Goal: Transaction & Acquisition: Obtain resource

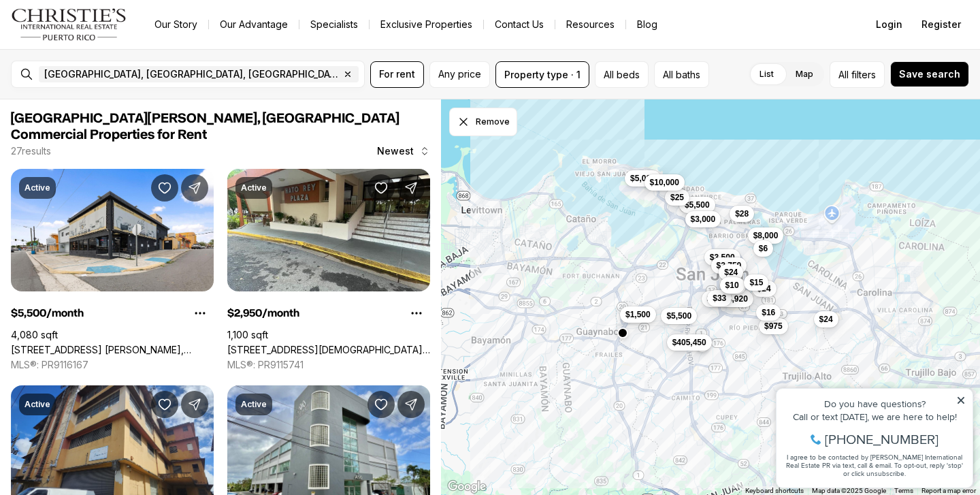
click at [640, 313] on span "$1,500" at bounding box center [637, 314] width 25 height 11
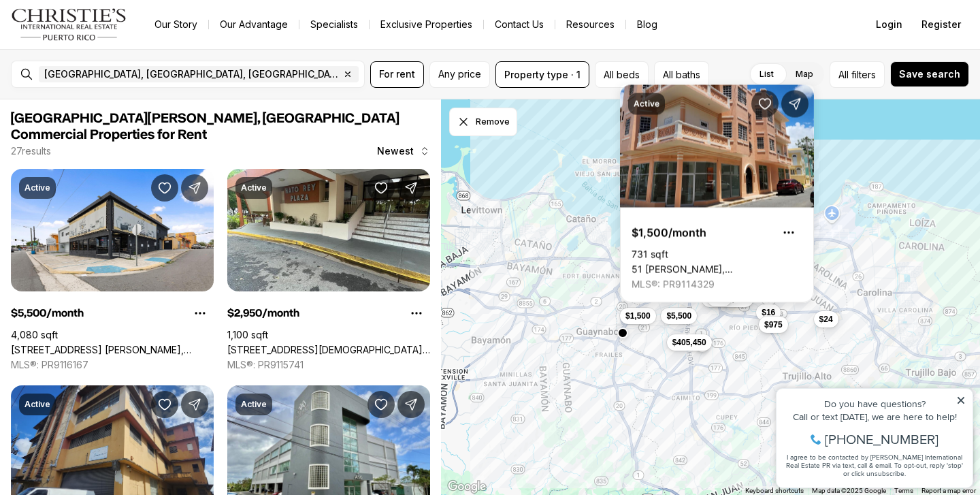
click at [778, 326] on span "$975" at bounding box center [773, 324] width 18 height 11
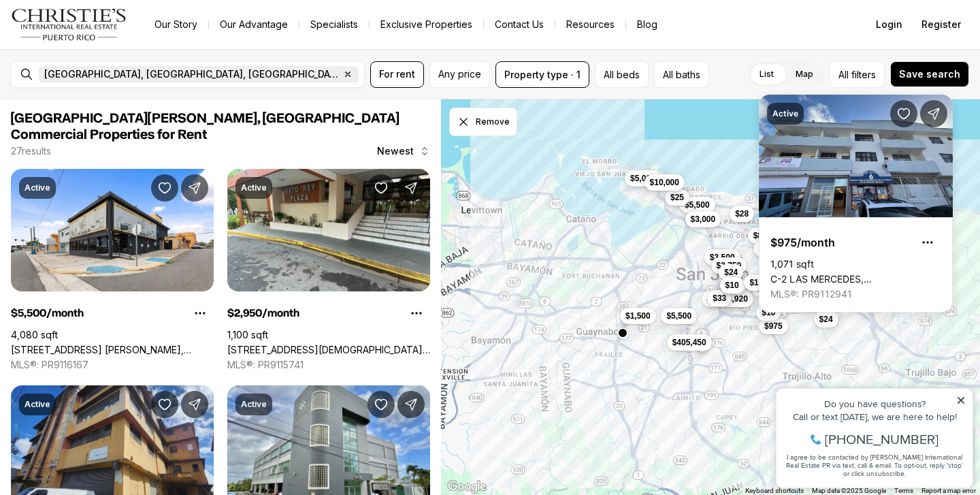
click at [342, 73] on icon "button" at bounding box center [347, 74] width 11 height 11
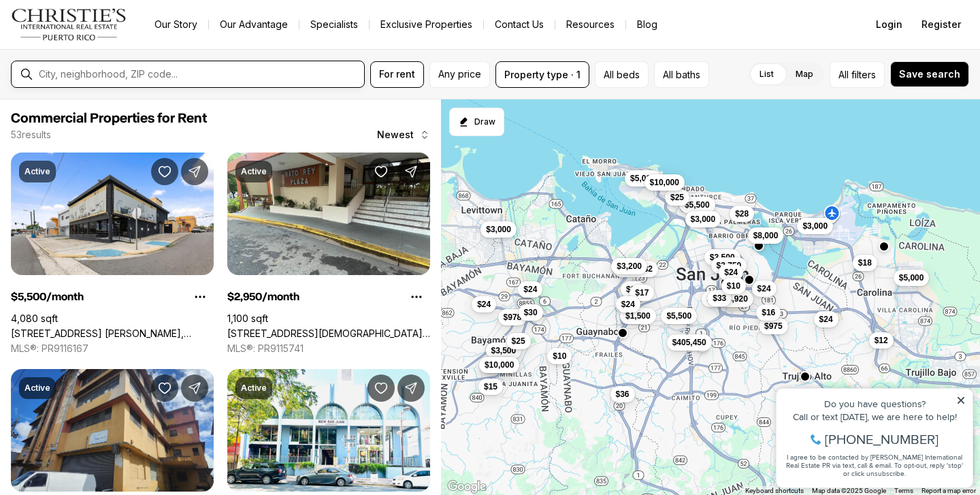
click at [133, 73] on input "text" at bounding box center [199, 74] width 320 height 11
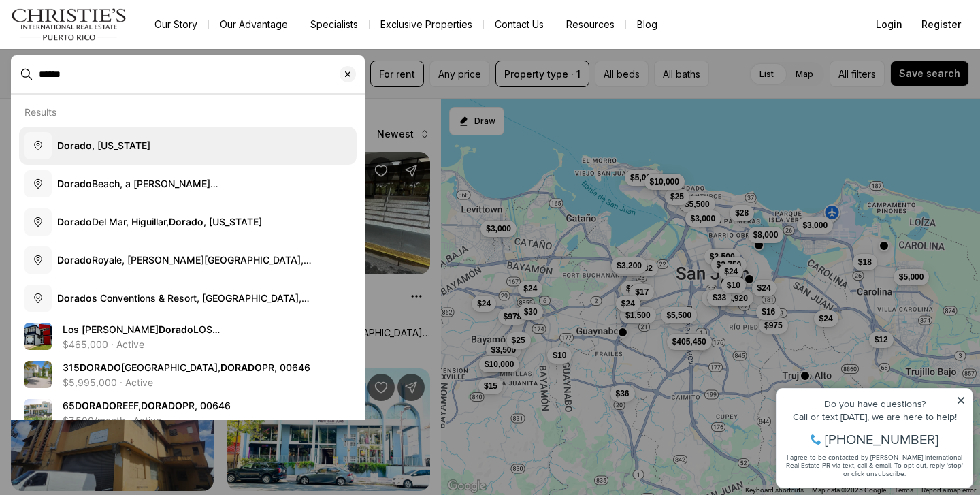
type input "******"
click at [135, 141] on span "Dorado , [US_STATE]" at bounding box center [103, 145] width 93 height 12
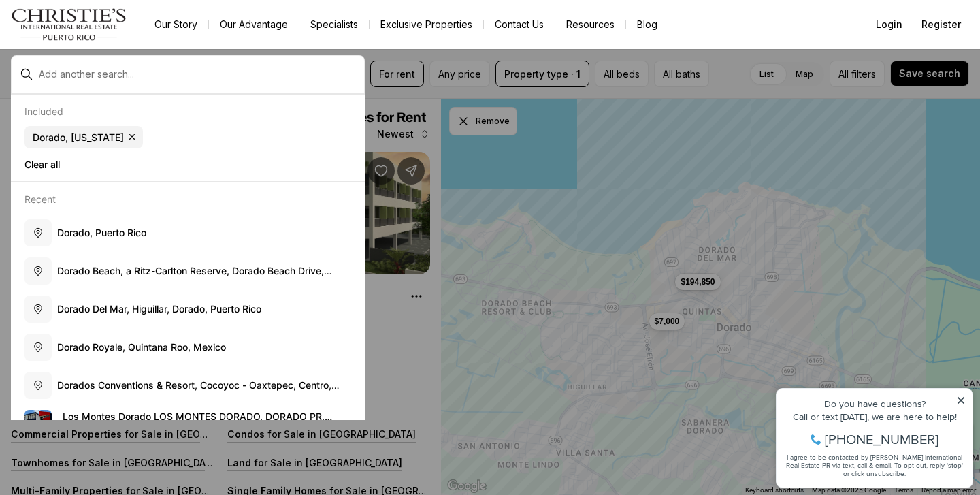
click at [961, 399] on icon at bounding box center [961, 400] width 10 height 10
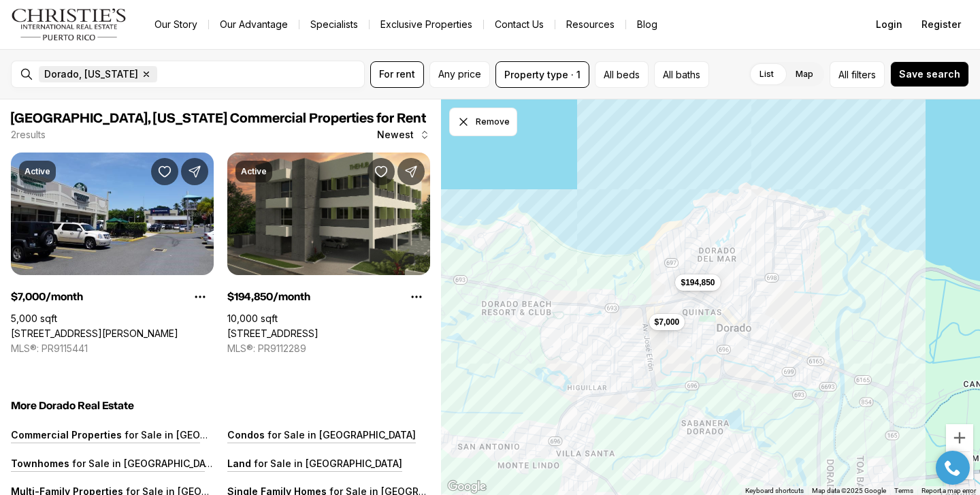
click at [144, 73] on icon "button" at bounding box center [146, 74] width 5 height 5
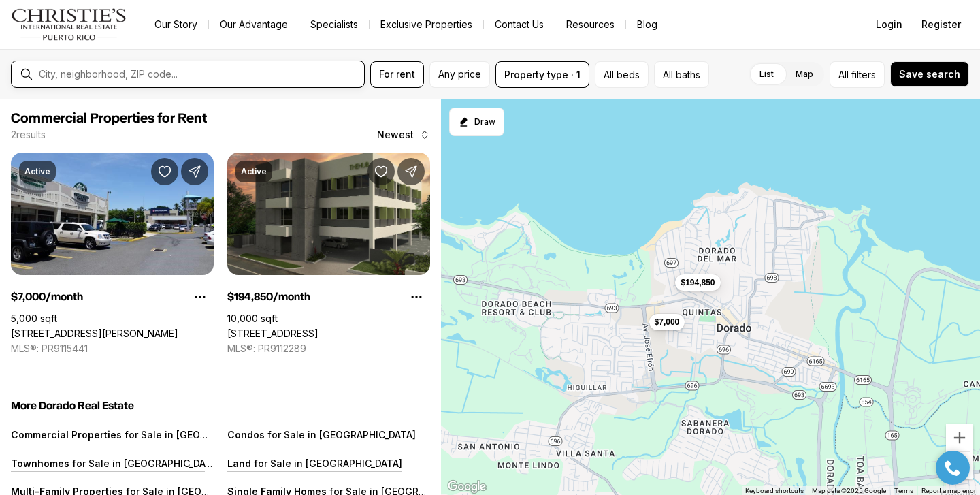
click at [143, 73] on input "text" at bounding box center [199, 74] width 320 height 11
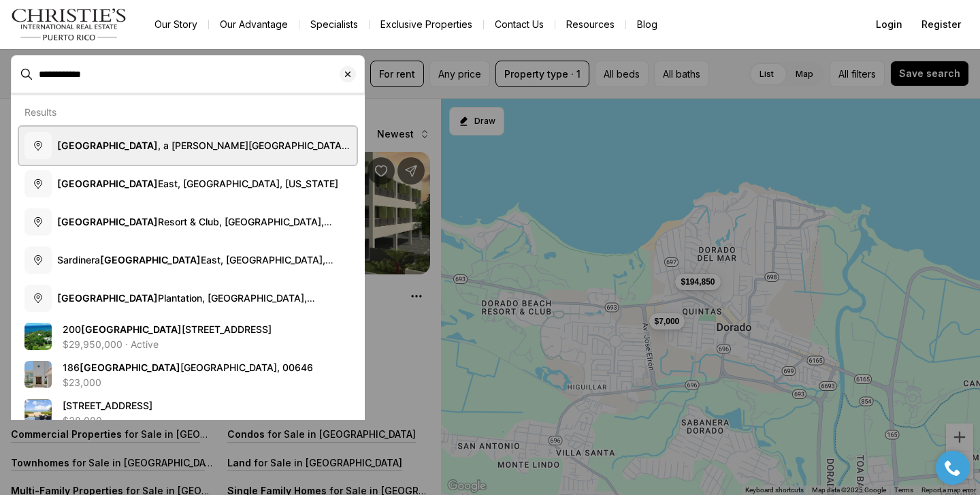
click at [108, 145] on b "[GEOGRAPHIC_DATA]" at bounding box center [107, 145] width 101 height 12
type input "**********"
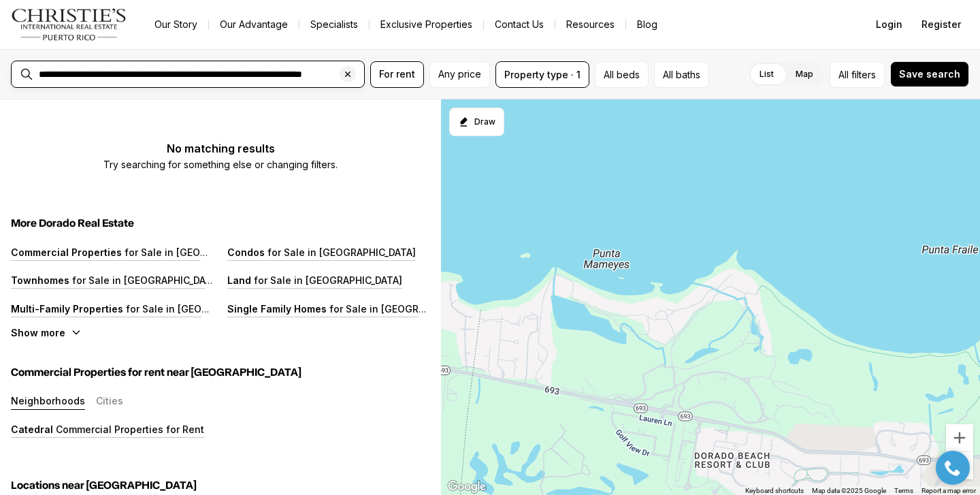
click at [219, 73] on input "**********" at bounding box center [199, 74] width 320 height 11
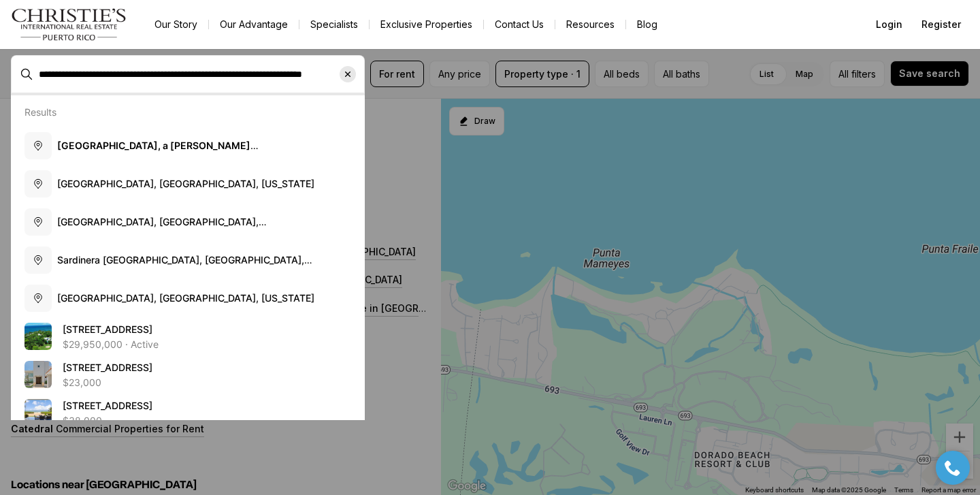
click at [347, 72] on icon "Clear search input" at bounding box center [347, 74] width 11 height 11
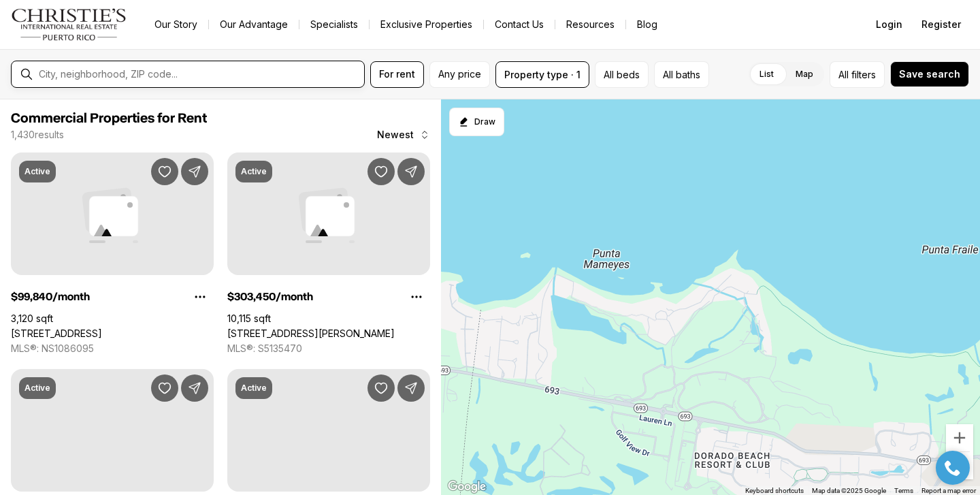
click at [282, 76] on input "text" at bounding box center [199, 74] width 320 height 11
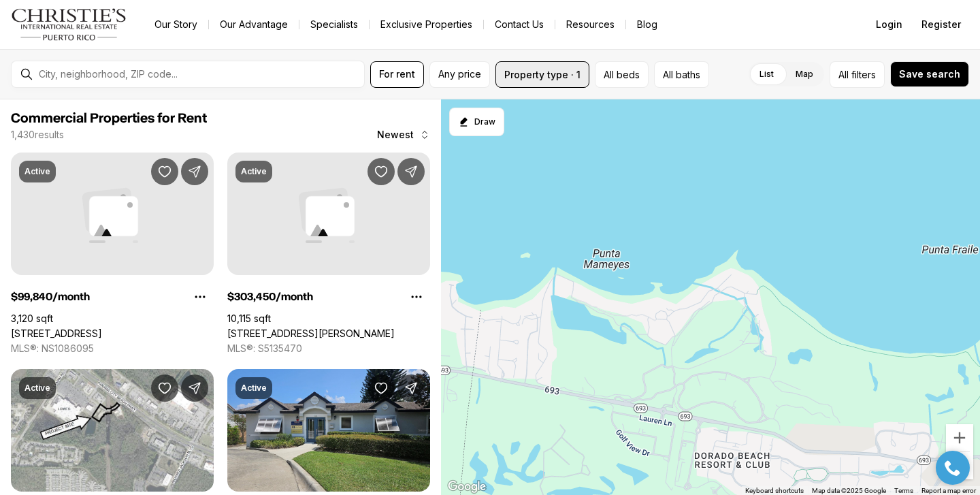
click at [544, 76] on button "Property type · 1" at bounding box center [542, 74] width 94 height 27
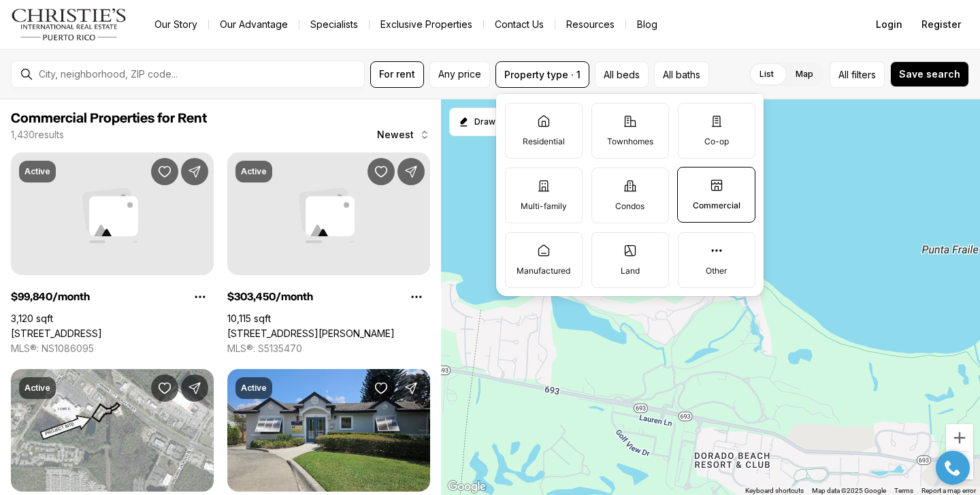
click at [714, 184] on icon at bounding box center [717, 185] width 14 height 14
click at [691, 181] on button "Commercial" at bounding box center [685, 174] width 14 height 14
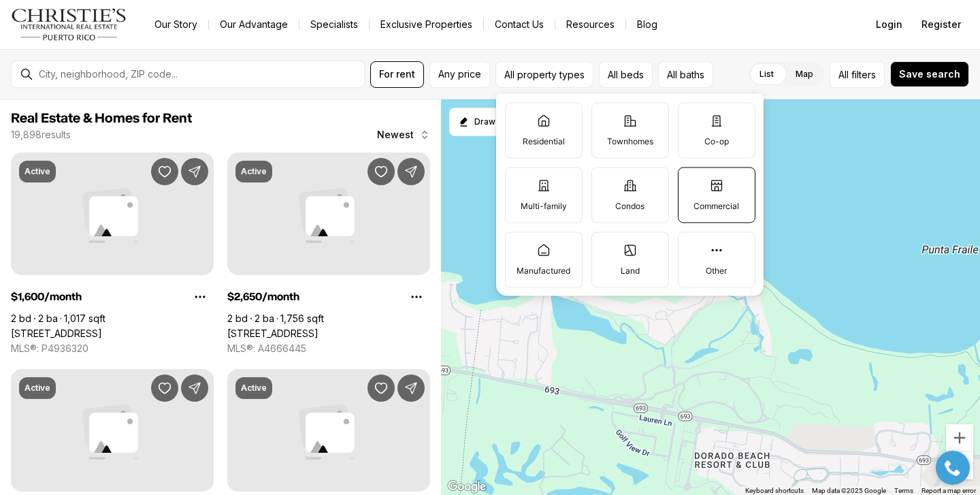
click at [699, 188] on label "Commercial" at bounding box center [717, 195] width 78 height 56
click at [692, 181] on button "Commercial" at bounding box center [685, 174] width 14 height 14
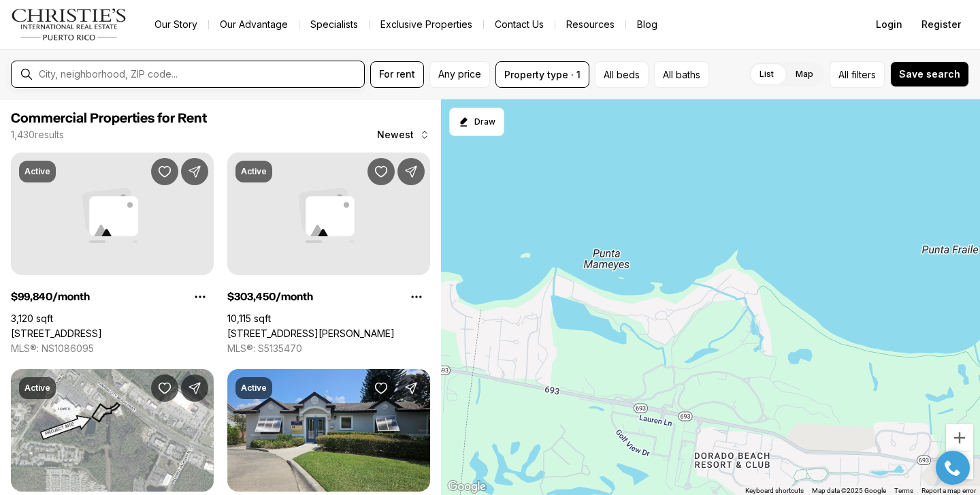
click at [127, 75] on input "text" at bounding box center [199, 74] width 320 height 11
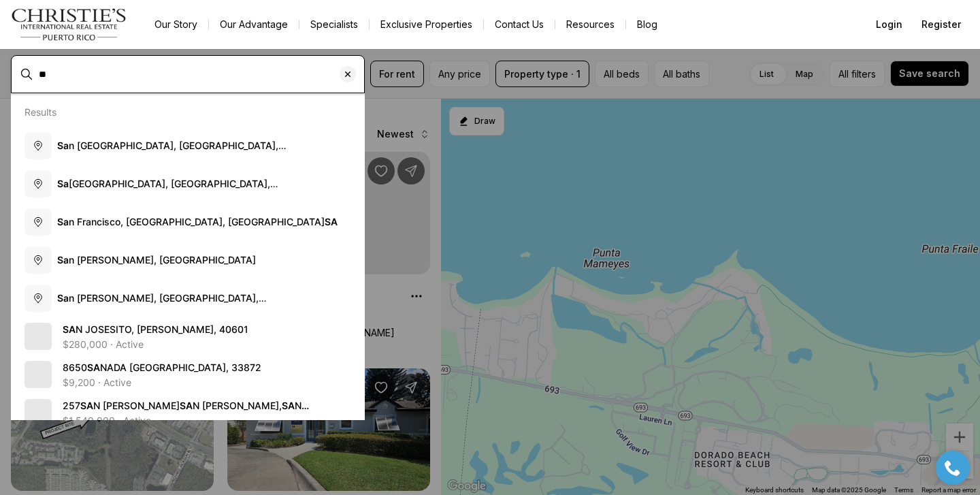
type input "*"
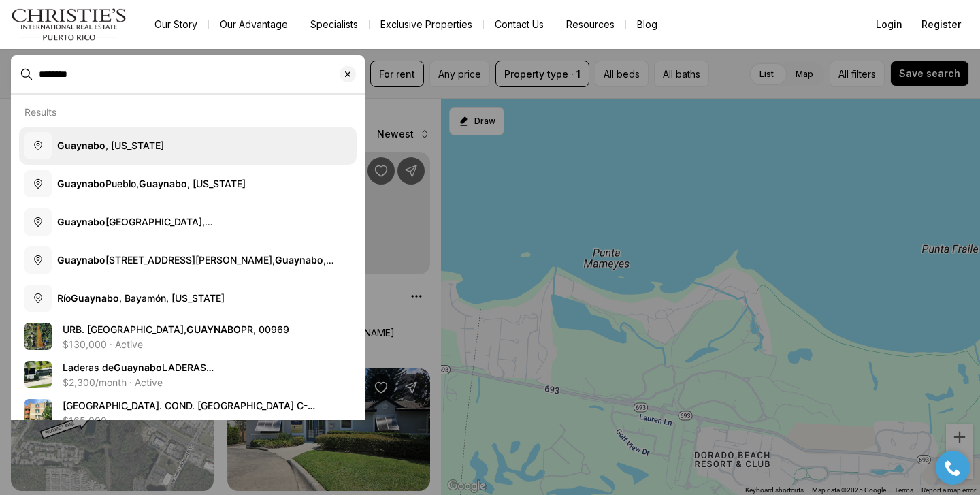
type input "********"
click at [83, 137] on button "Guaynabo , [US_STATE]" at bounding box center [187, 146] width 337 height 38
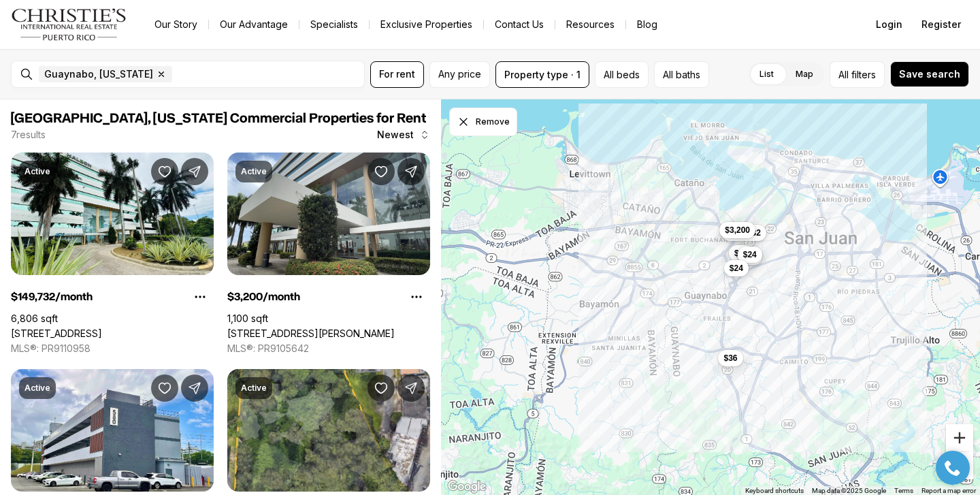
click at [962, 437] on button "Zoom in" at bounding box center [959, 437] width 27 height 27
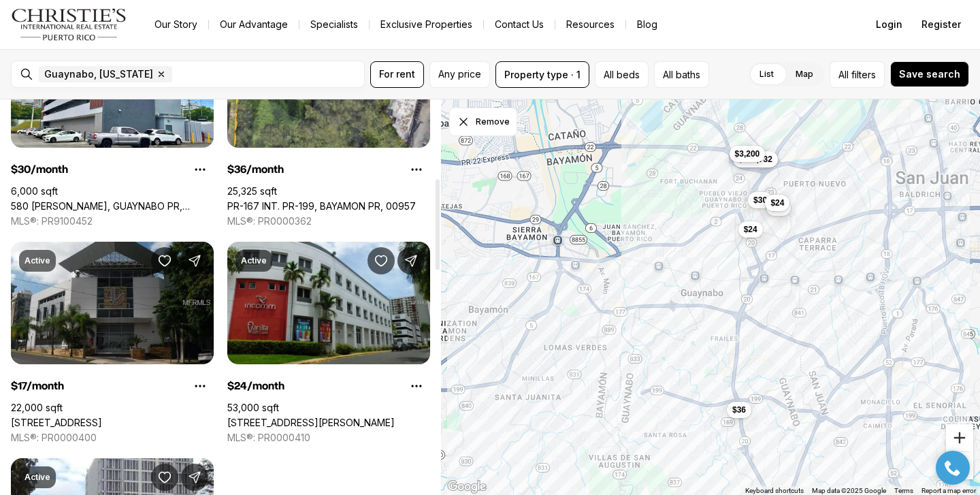
scroll to position [341, 0]
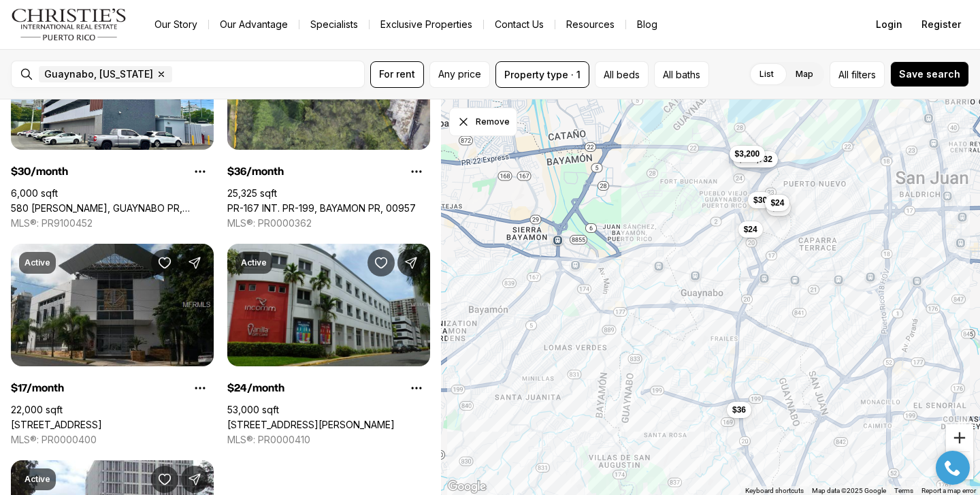
click at [959, 438] on button "Zoom in" at bounding box center [959, 437] width 27 height 27
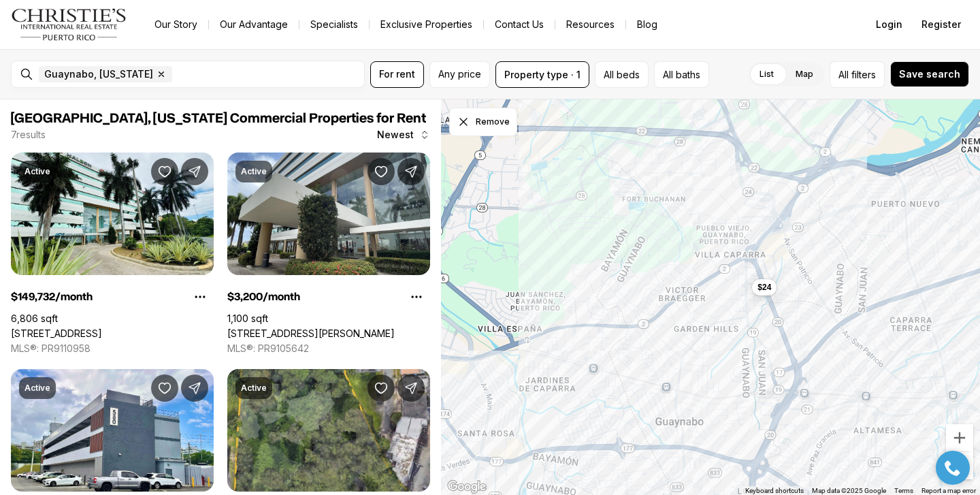
drag, startPoint x: 922, startPoint y: 257, endPoint x: 906, endPoint y: 401, distance: 145.1
click at [906, 402] on div "$24" at bounding box center [710, 297] width 539 height 396
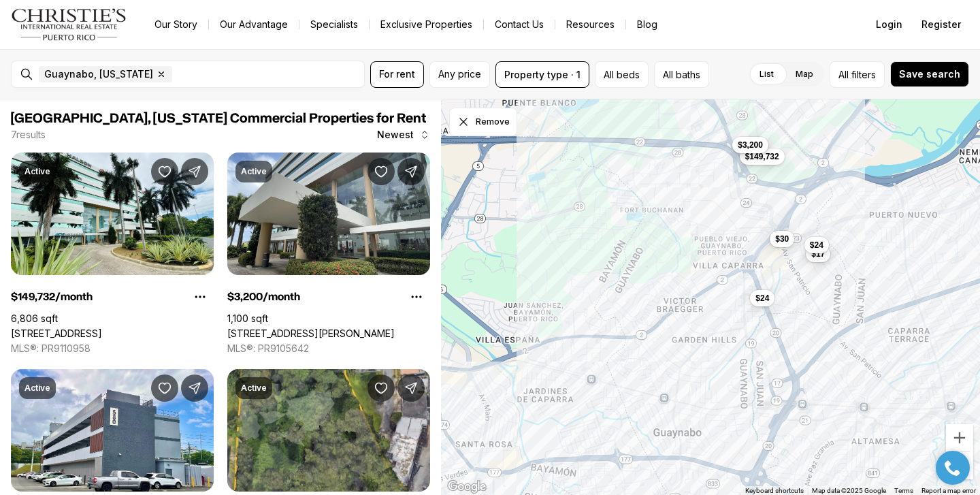
click at [745, 142] on span "$3,200" at bounding box center [749, 144] width 25 height 11
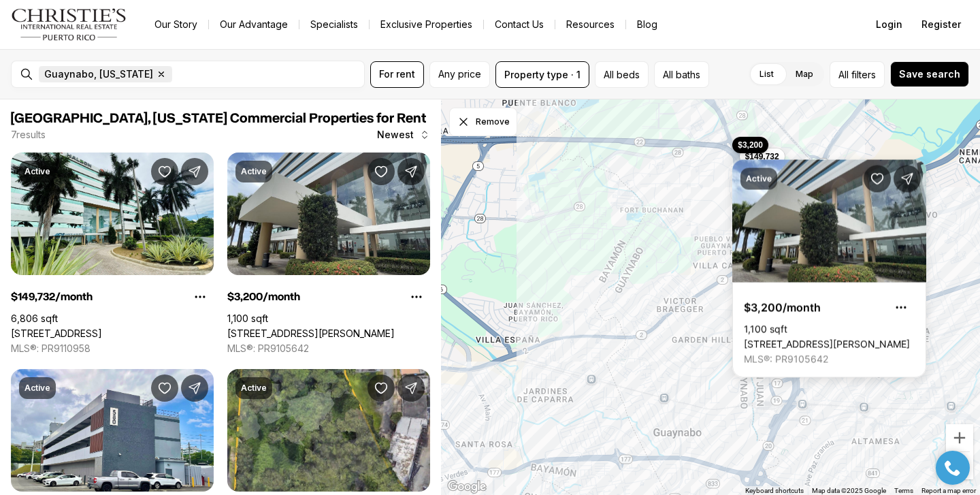
click at [156, 72] on icon "button" at bounding box center [161, 74] width 11 height 11
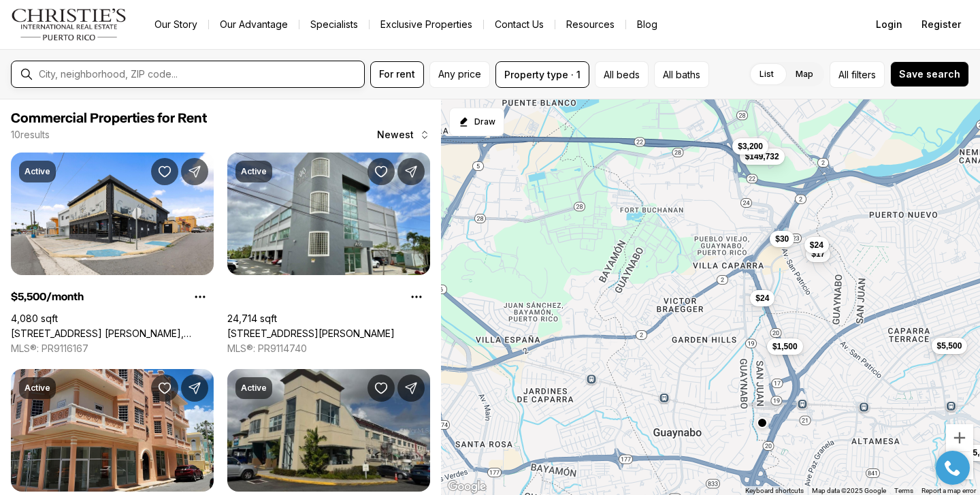
click at [156, 72] on input "text" at bounding box center [199, 74] width 320 height 11
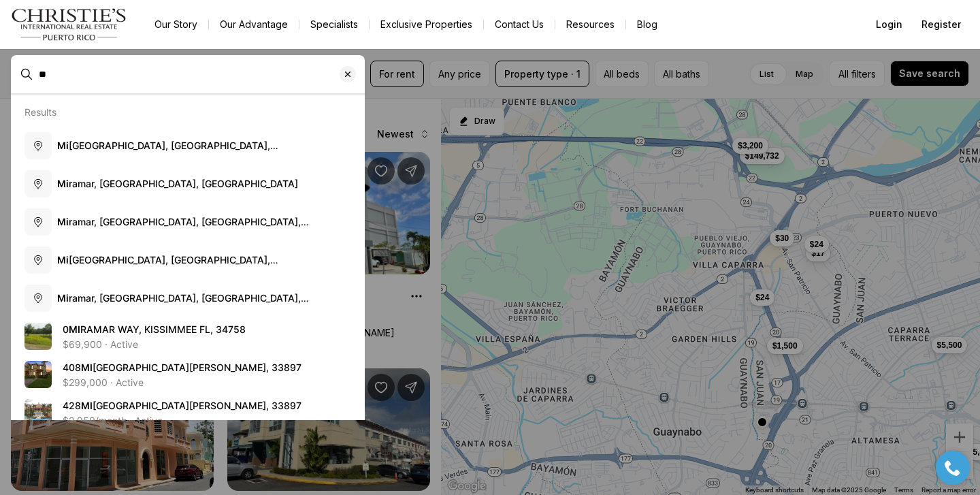
type input "*"
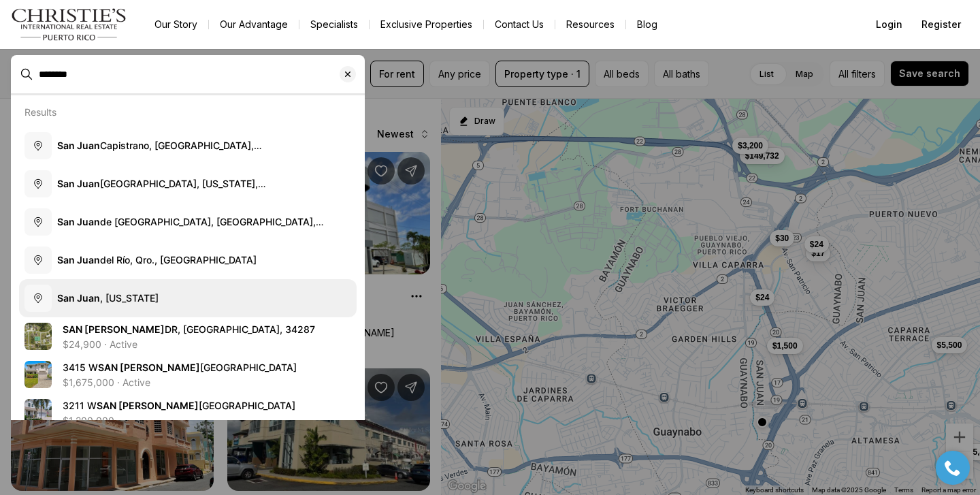
type input "********"
click at [134, 299] on span "[GEOGRAPHIC_DATA][PERSON_NAME] , [US_STATE]" at bounding box center [107, 298] width 101 height 12
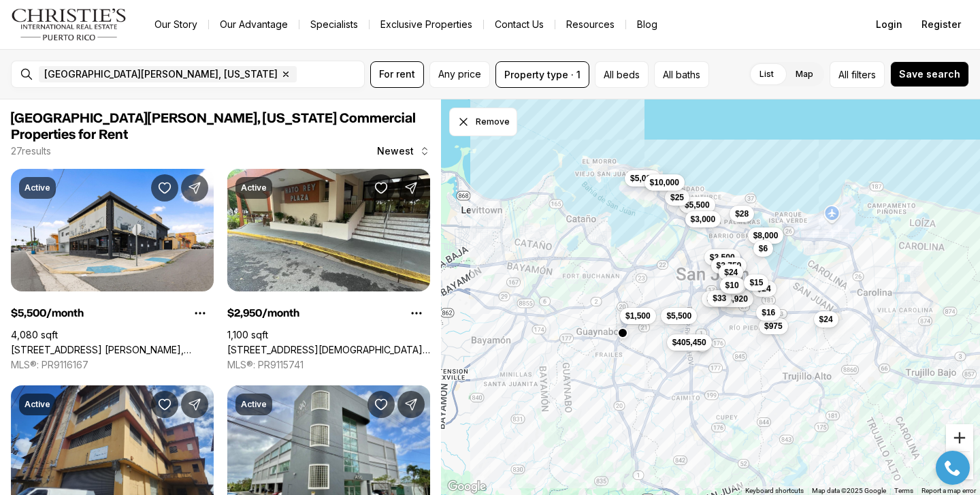
click at [960, 435] on button "Zoom in" at bounding box center [959, 437] width 27 height 27
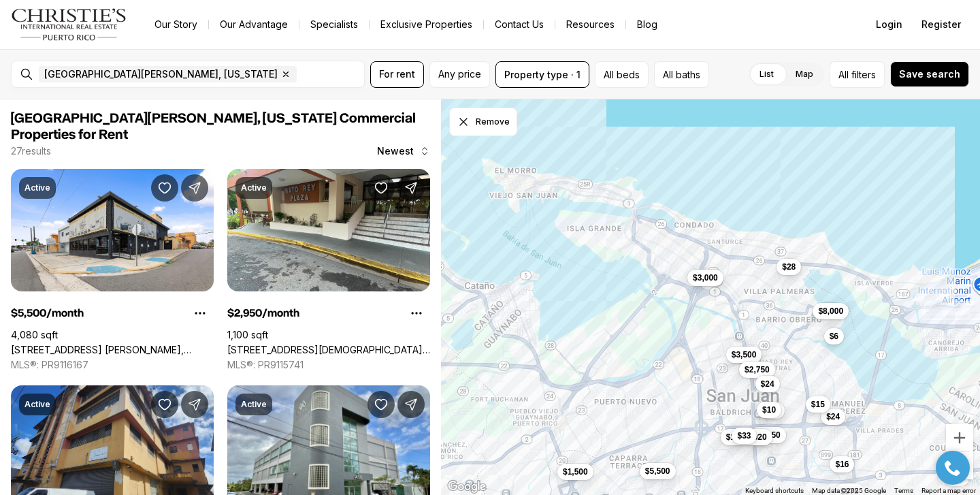
drag, startPoint x: 858, startPoint y: 194, endPoint x: 886, endPoint y: 339, distance: 148.2
click at [886, 339] on div "$5,500 $1,500 $405,450 $2,950 $8,000 $975 $3,000 $3,500 $2,750 $1,744,920 $33 $…" at bounding box center [710, 297] width 539 height 396
click at [961, 433] on button "Zoom in" at bounding box center [959, 437] width 27 height 27
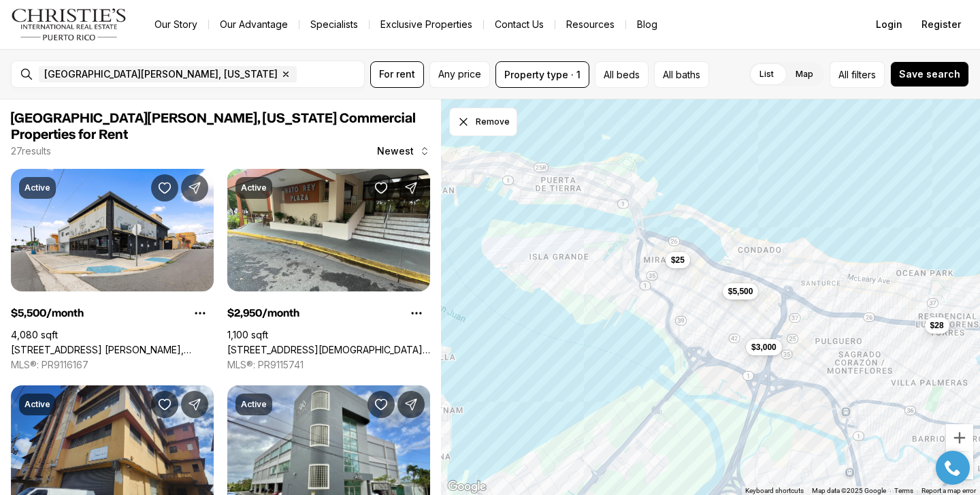
drag, startPoint x: 780, startPoint y: 288, endPoint x: 872, endPoint y: 395, distance: 141.3
click at [871, 393] on div "$8,000 $3,000 $3,500 $2,750 $24 $28 $15 $6 $5,500 $25" at bounding box center [710, 297] width 539 height 396
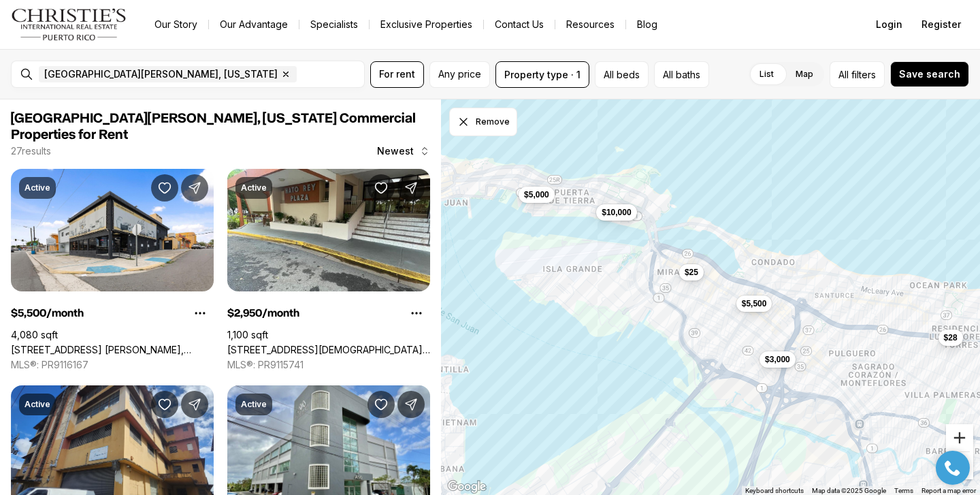
click at [958, 441] on button "Zoom in" at bounding box center [959, 437] width 27 height 27
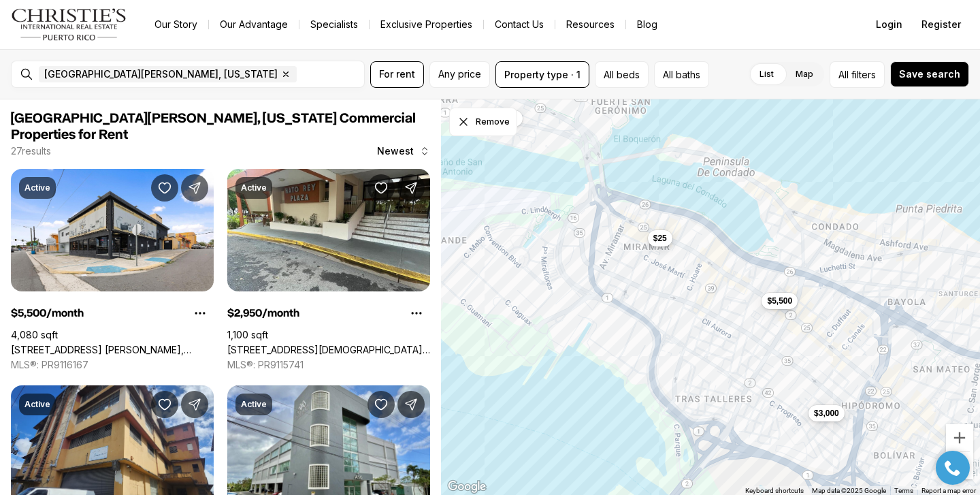
click at [661, 237] on span "$25" at bounding box center [660, 238] width 14 height 11
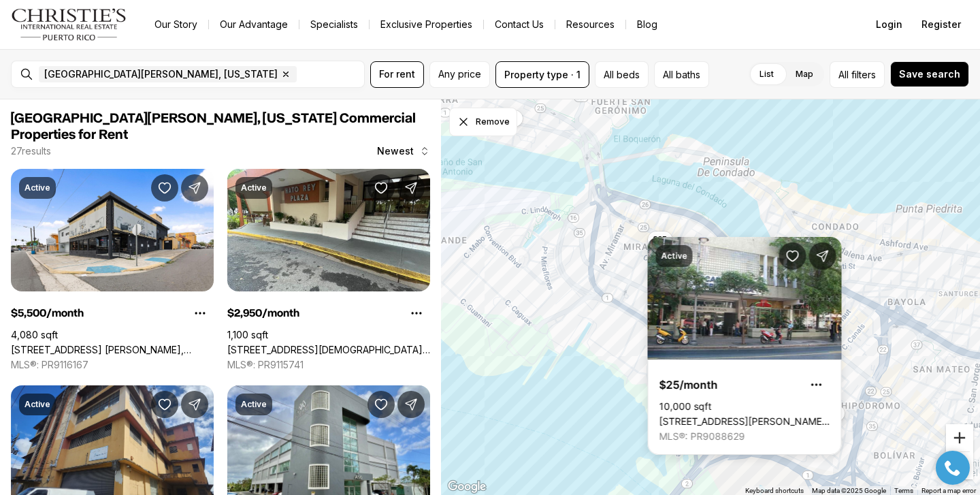
click at [956, 435] on button "Zoom in" at bounding box center [959, 437] width 27 height 27
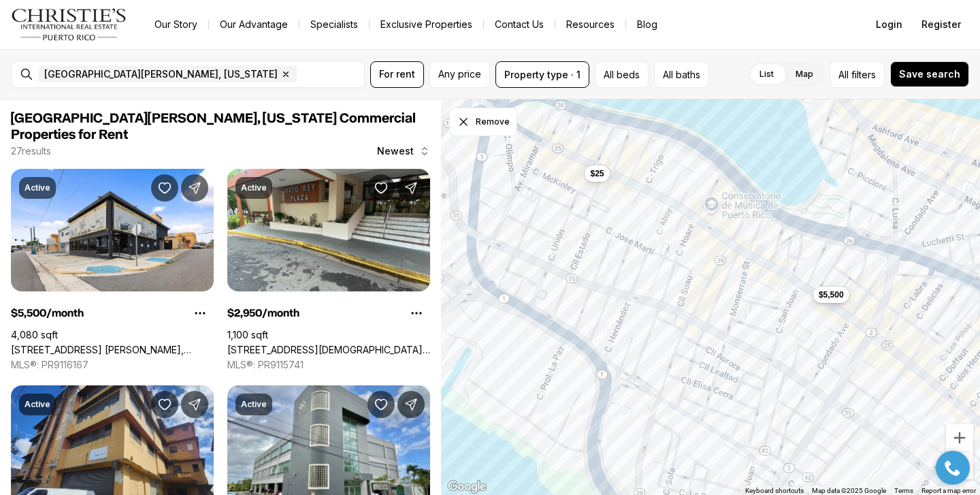
click at [831, 294] on span "$5,500" at bounding box center [830, 294] width 25 height 11
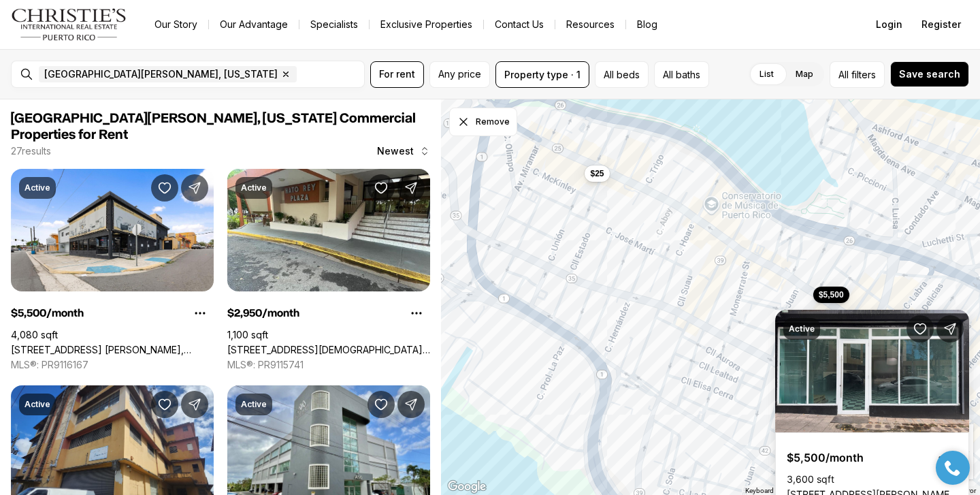
click at [853, 488] on link "[STREET_ADDRESS][PERSON_NAME][PERSON_NAME][PERSON_NAME]" at bounding box center [871, 494] width 171 height 12
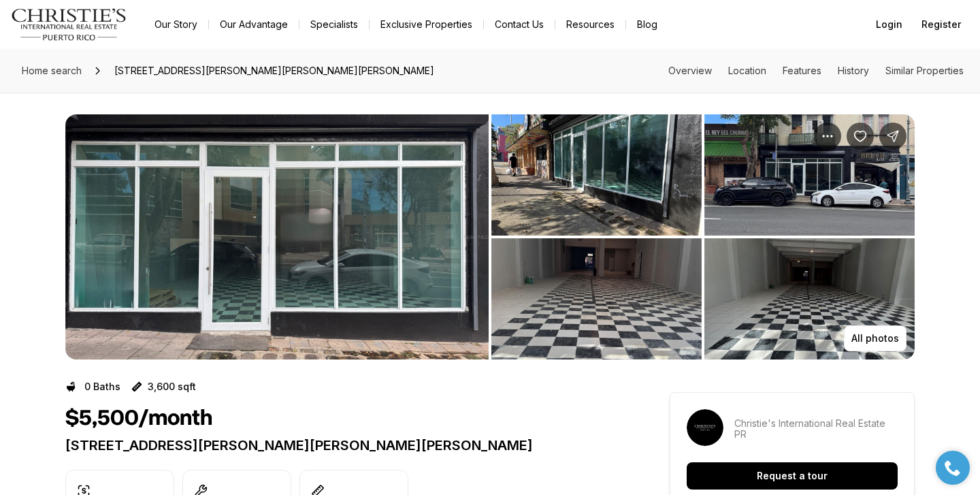
click at [366, 308] on img "View image gallery" at bounding box center [276, 236] width 423 height 245
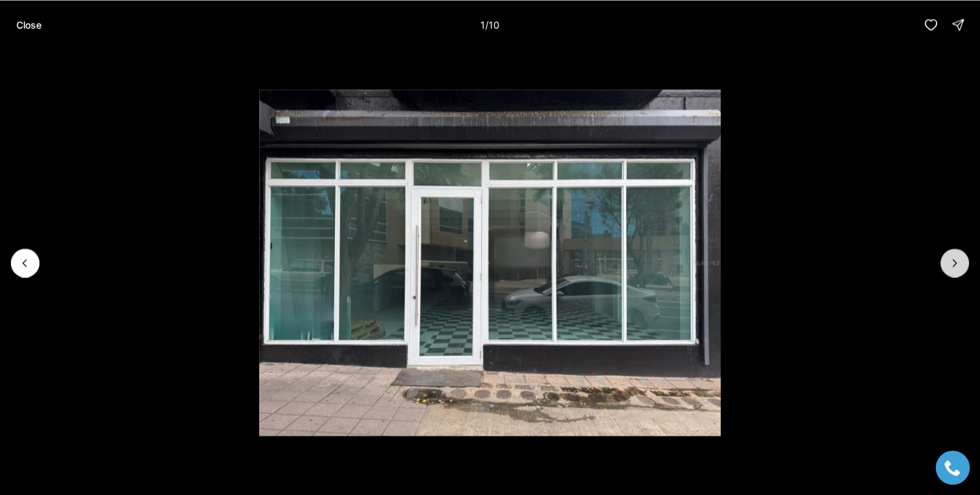
click at [953, 265] on icon "Next slide" at bounding box center [954, 262] width 3 height 7
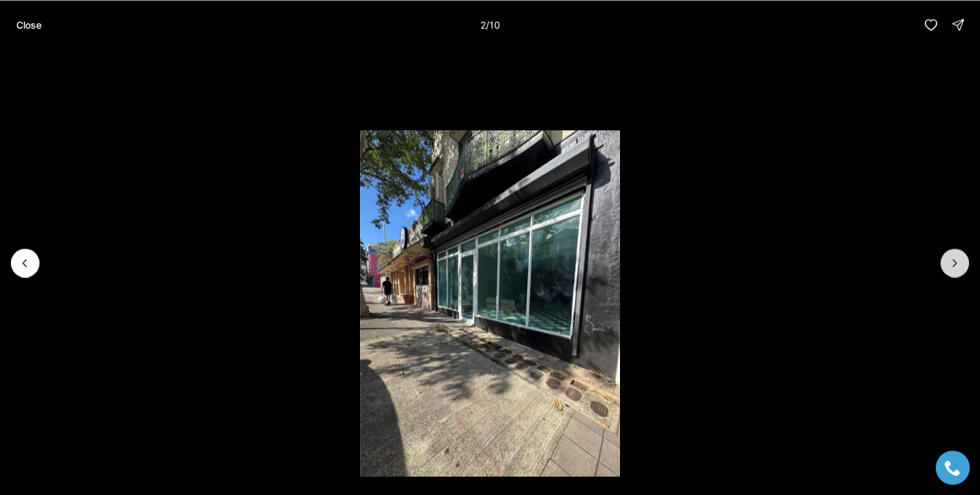
click at [953, 265] on icon "Next slide" at bounding box center [954, 262] width 3 height 7
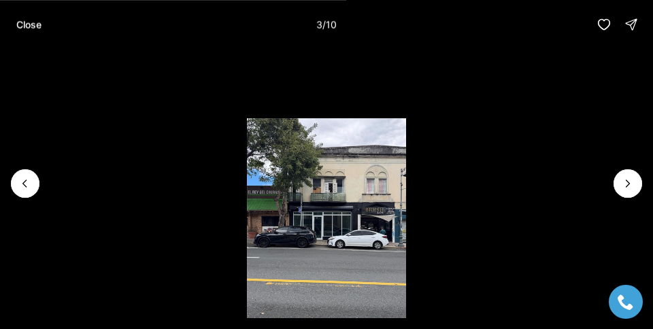
click at [465, 224] on li "3 of 10" at bounding box center [326, 183] width 653 height 269
click at [629, 184] on icon "Next slide" at bounding box center [628, 183] width 3 height 7
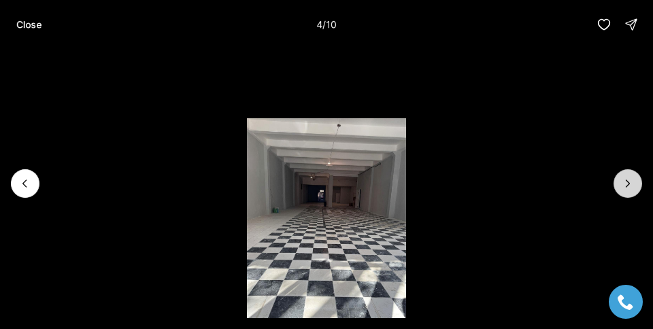
click at [629, 184] on icon "Next slide" at bounding box center [628, 183] width 3 height 7
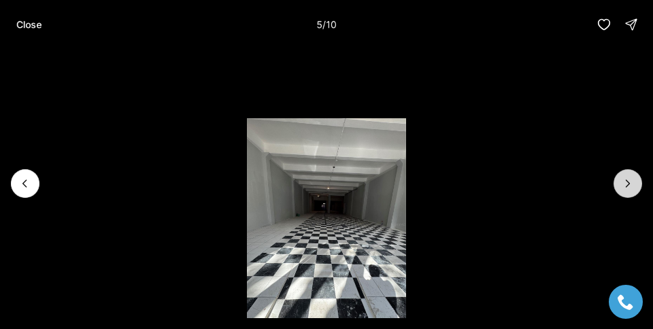
click at [629, 184] on icon "Next slide" at bounding box center [628, 183] width 3 height 7
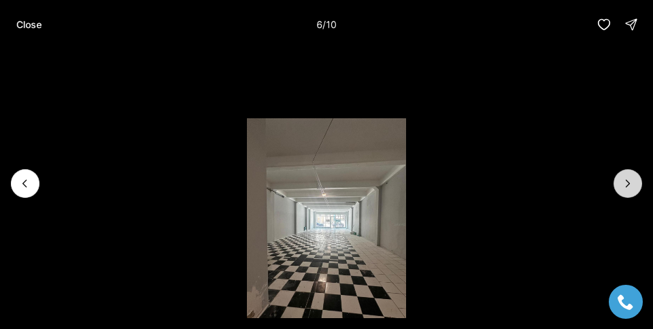
click at [629, 184] on icon "Next slide" at bounding box center [628, 183] width 3 height 7
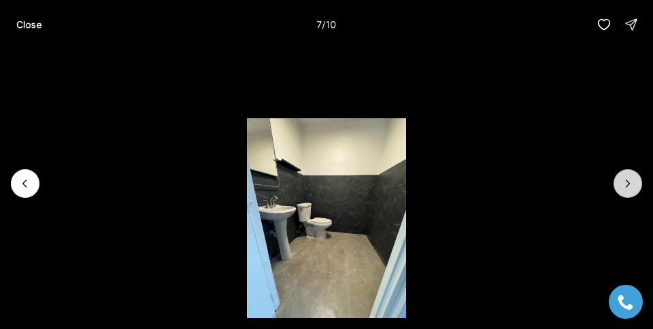
click at [629, 184] on icon "Next slide" at bounding box center [628, 183] width 3 height 7
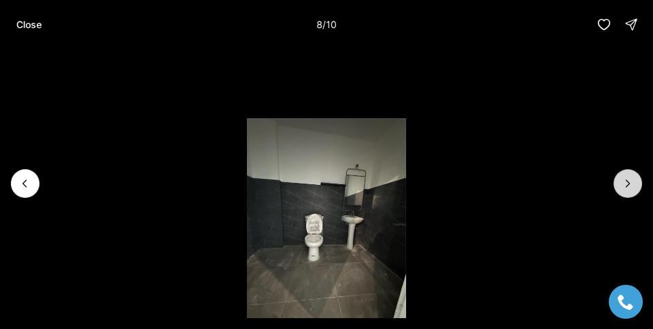
click at [629, 184] on icon "Next slide" at bounding box center [628, 183] width 3 height 7
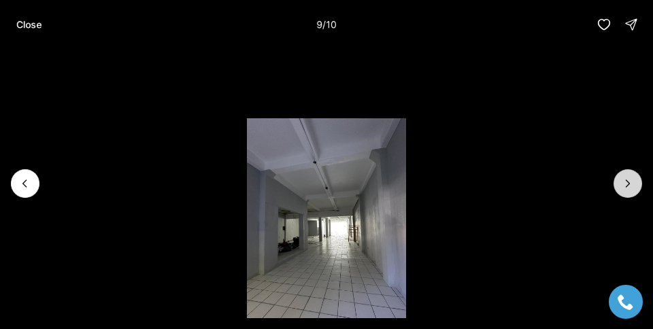
click at [629, 184] on icon "Next slide" at bounding box center [628, 183] width 3 height 7
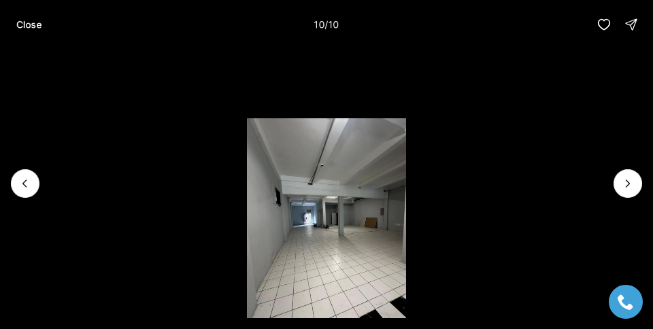
click at [629, 184] on div at bounding box center [628, 183] width 29 height 29
click at [35, 24] on p "Close" at bounding box center [28, 24] width 25 height 11
